Goal: Task Accomplishment & Management: Manage account settings

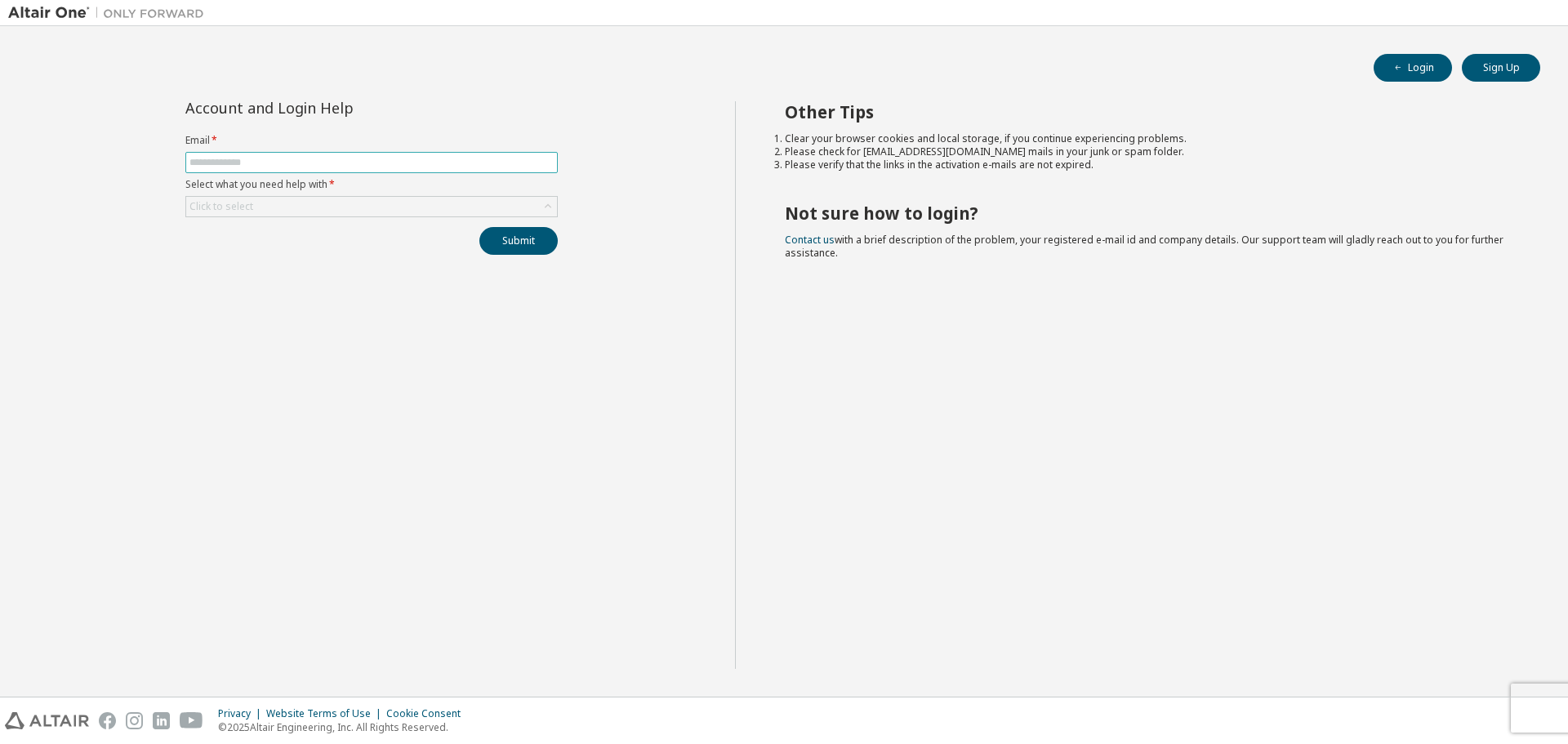
click at [251, 158] on input "text" at bounding box center [372, 162] width 364 height 13
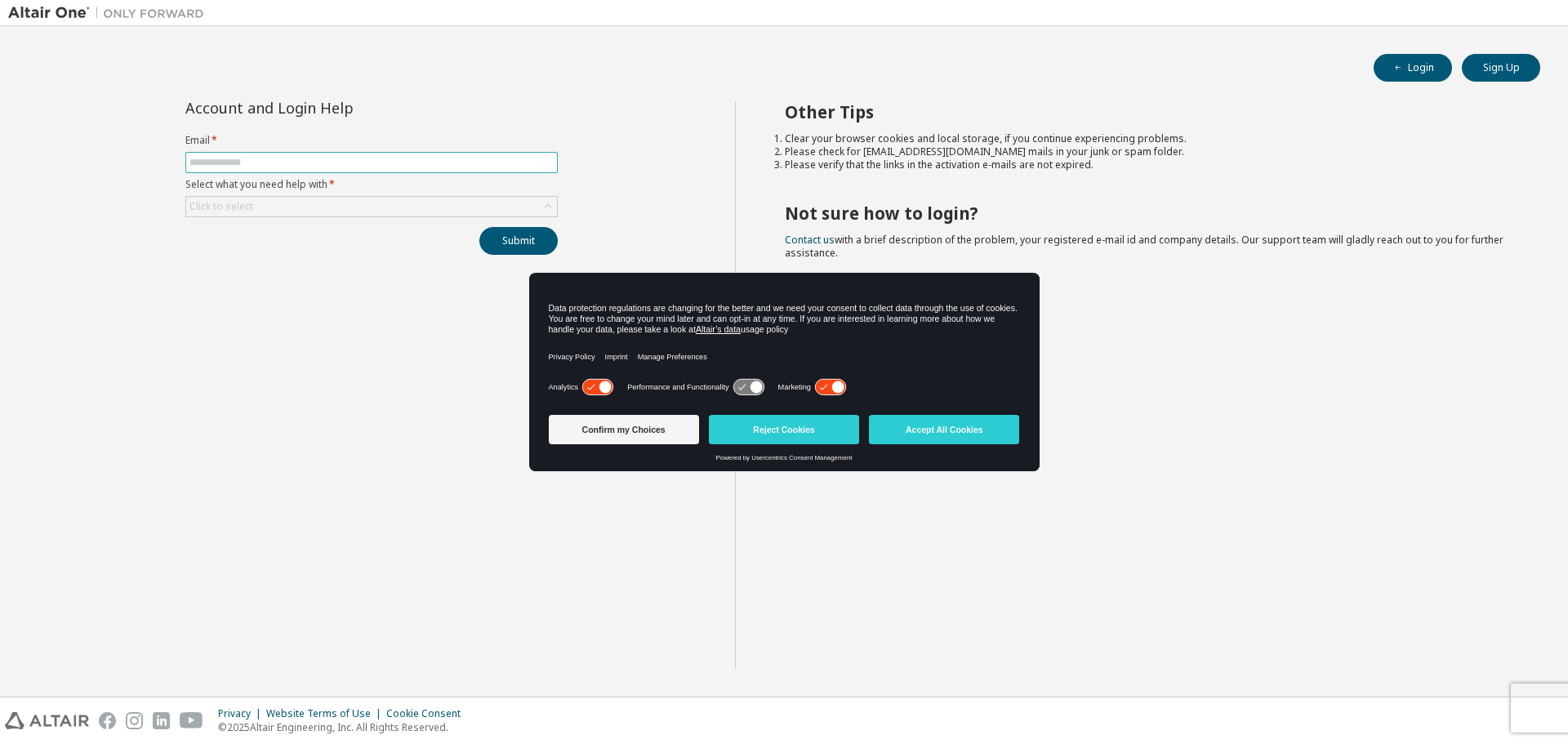
click at [274, 162] on input "text" at bounding box center [372, 162] width 364 height 13
type input "**********"
click at [243, 207] on div "Click to select" at bounding box center [221, 207] width 64 height 13
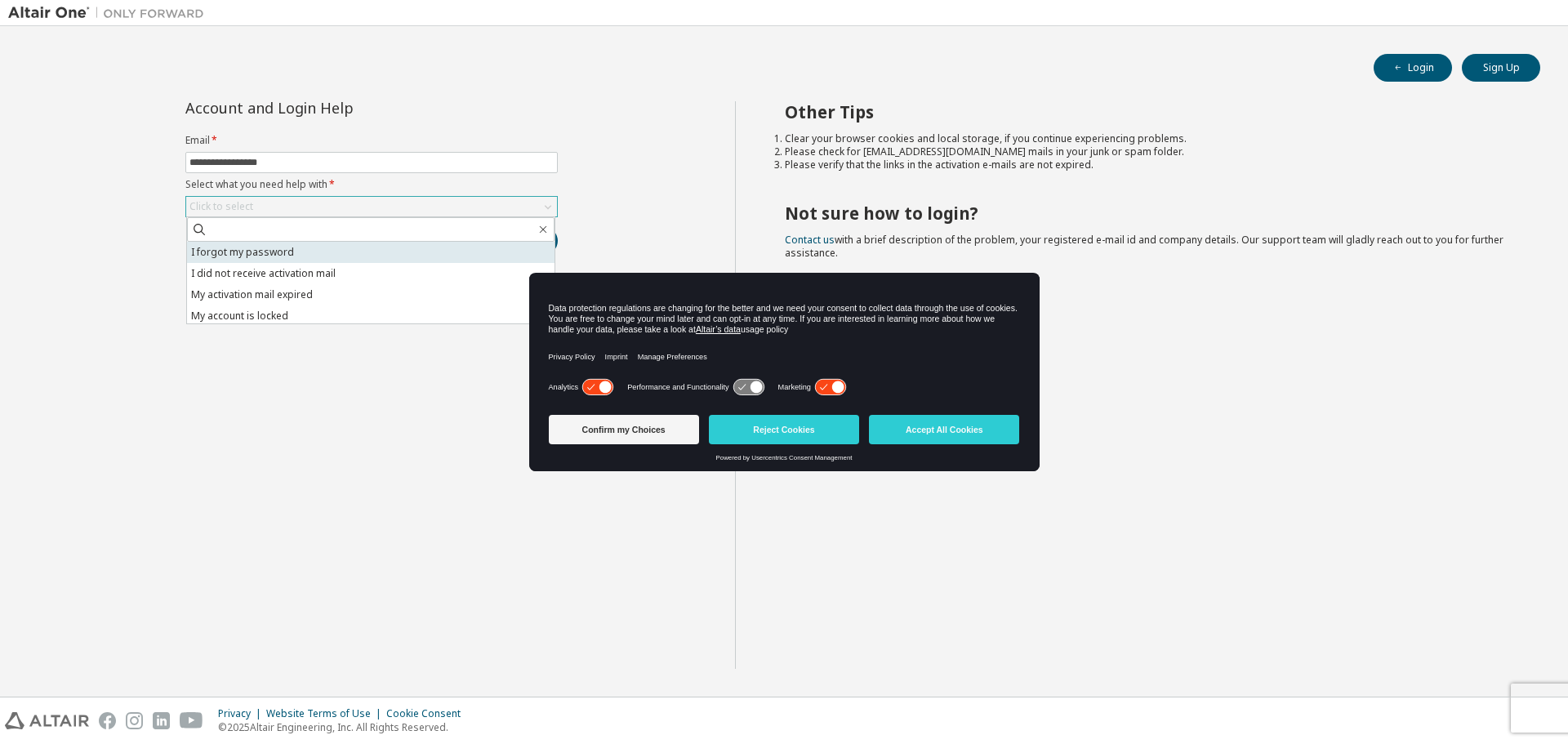
click at [278, 250] on li "I forgot my password" at bounding box center [371, 252] width 368 height 22
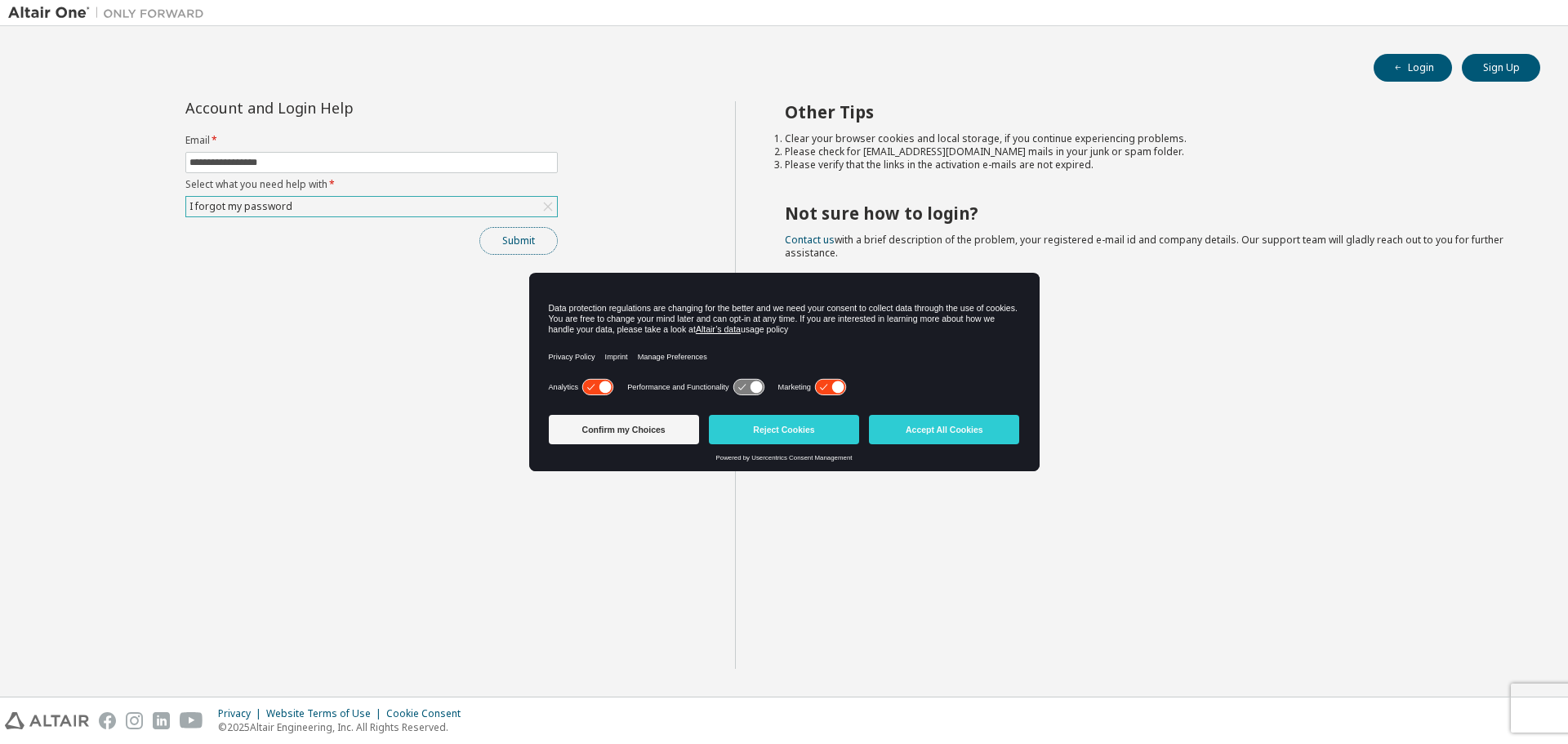
click at [493, 244] on button "Submit" at bounding box center [518, 241] width 79 height 28
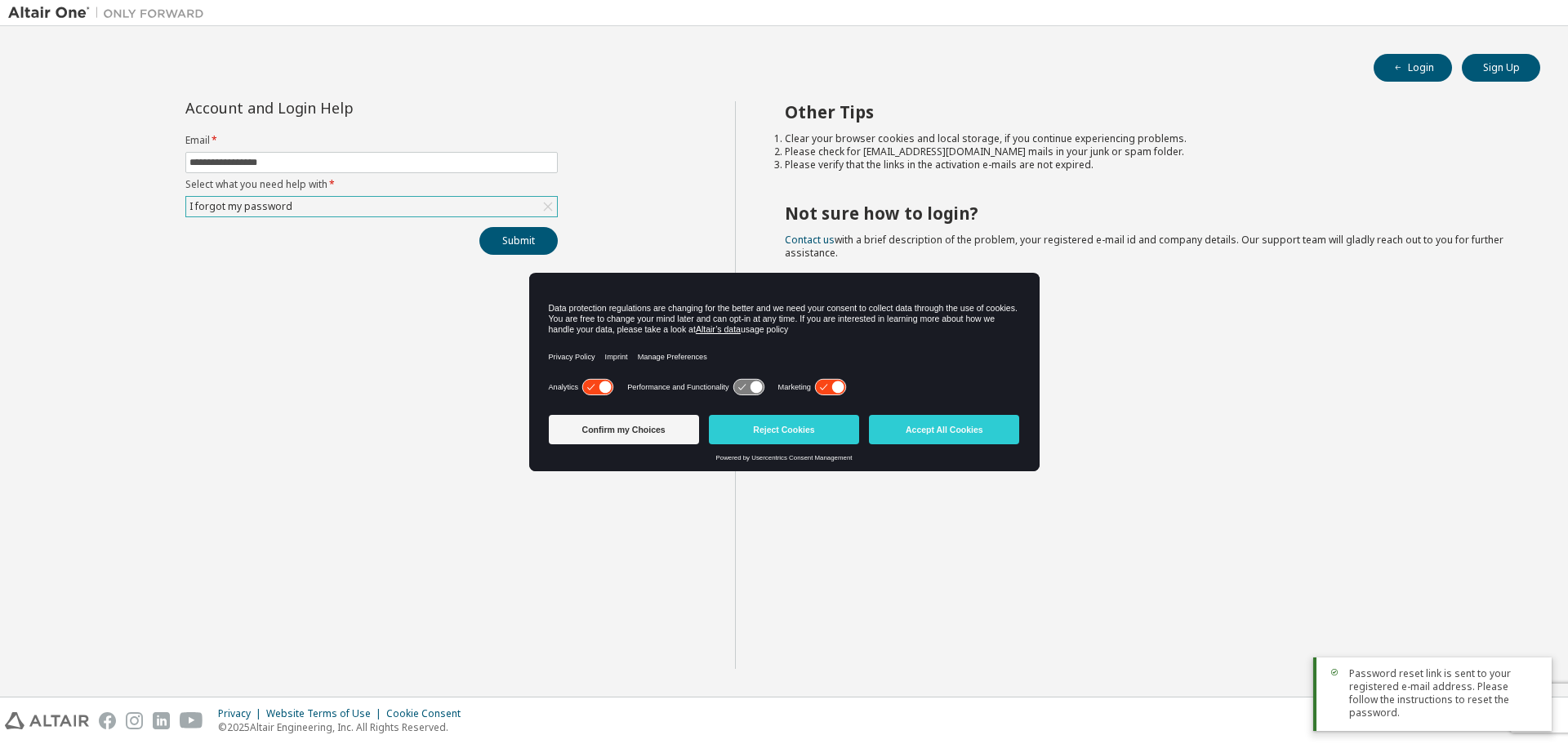
click at [1431, 713] on span "Password reset link is sent to your registered e-mail address. Please follow th…" at bounding box center [1444, 693] width 190 height 52
